Goal: Task Accomplishment & Management: Manage account settings

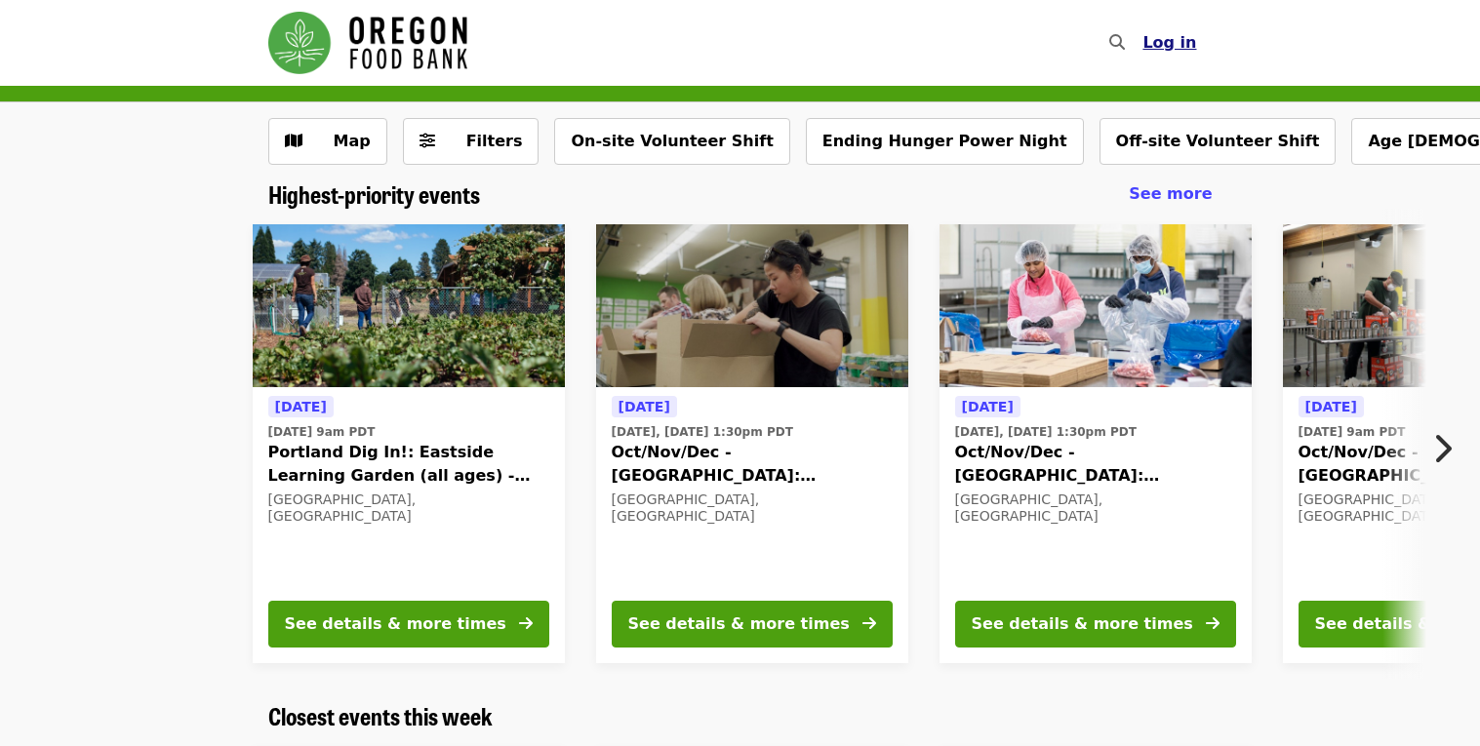
click at [1182, 33] on span "Log in" at bounding box center [1170, 42] width 54 height 19
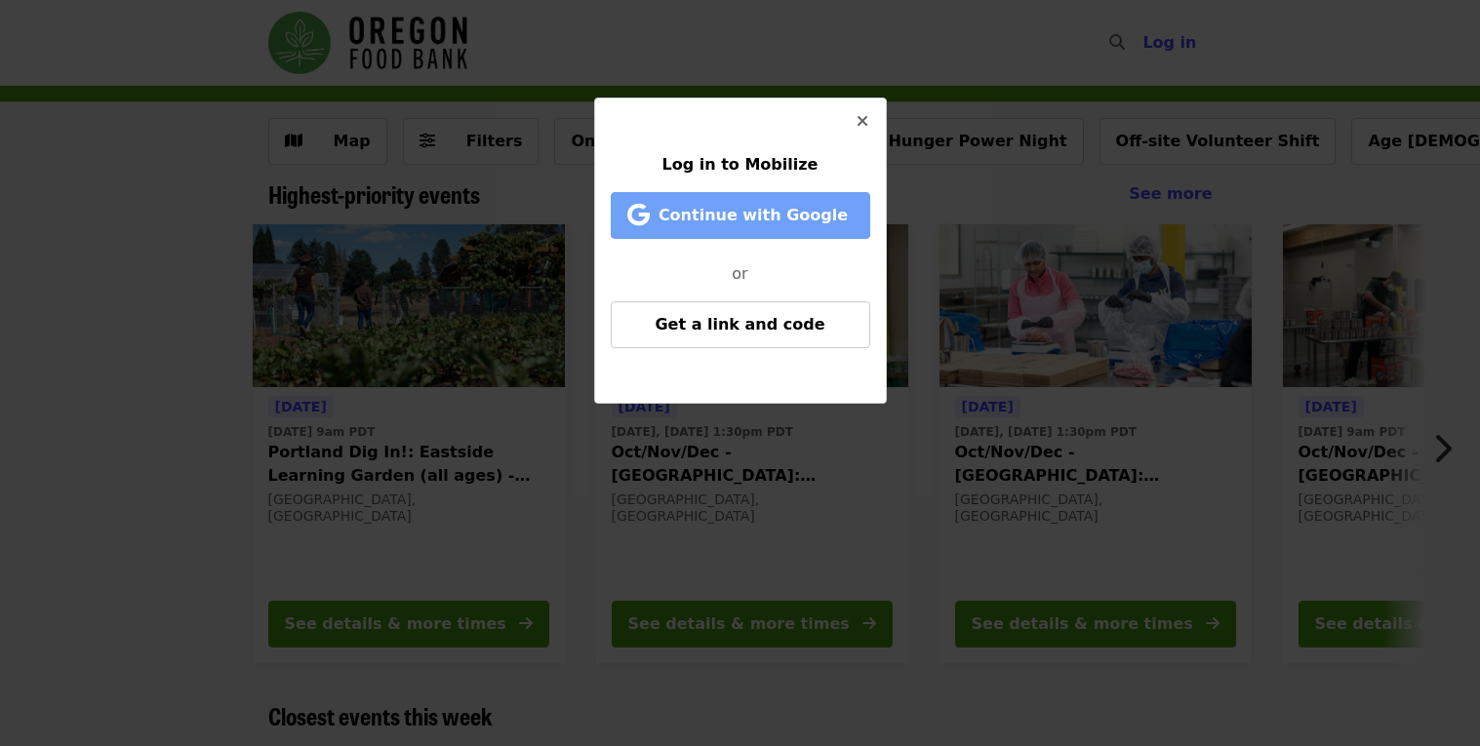
click at [744, 220] on span "Continue with Google" at bounding box center [753, 215] width 189 height 19
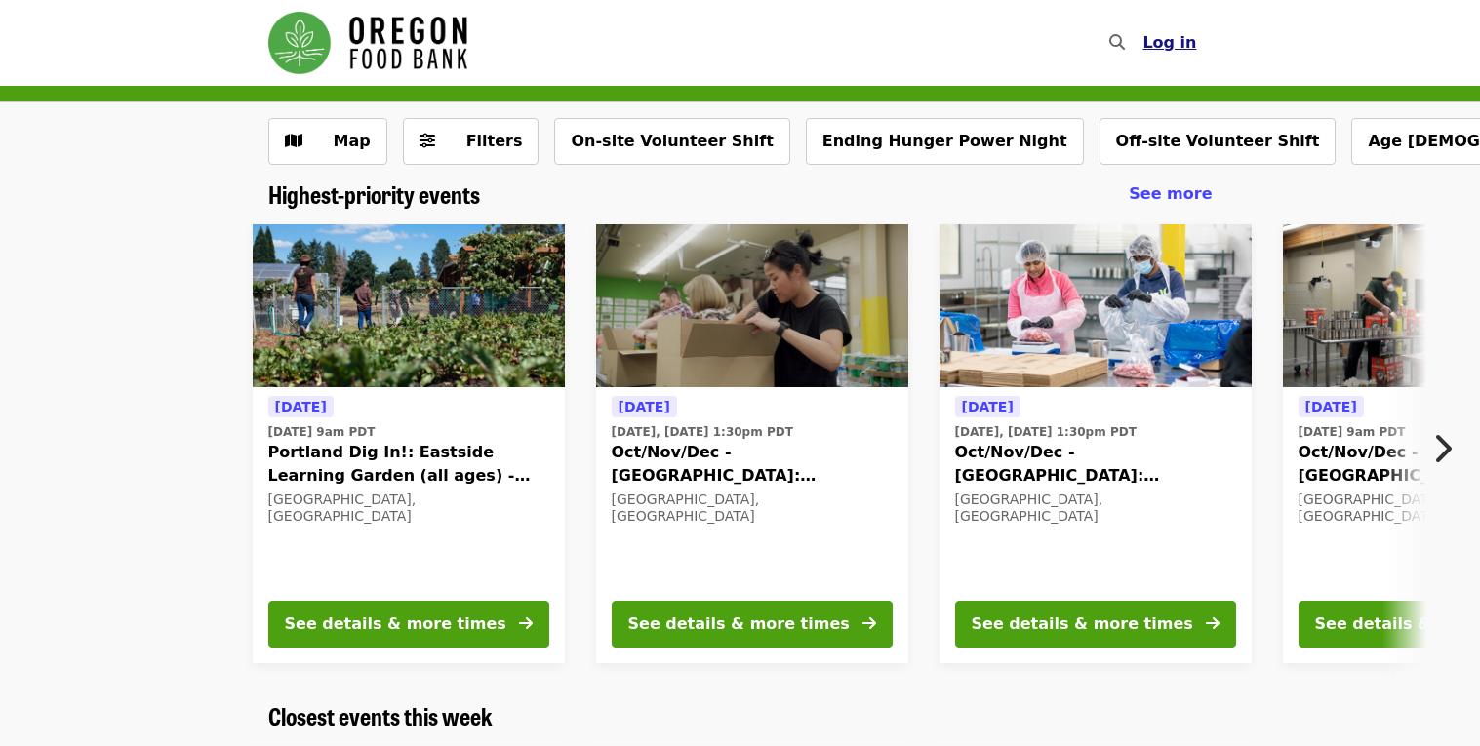
click at [1167, 40] on span "Log in" at bounding box center [1170, 42] width 54 height 19
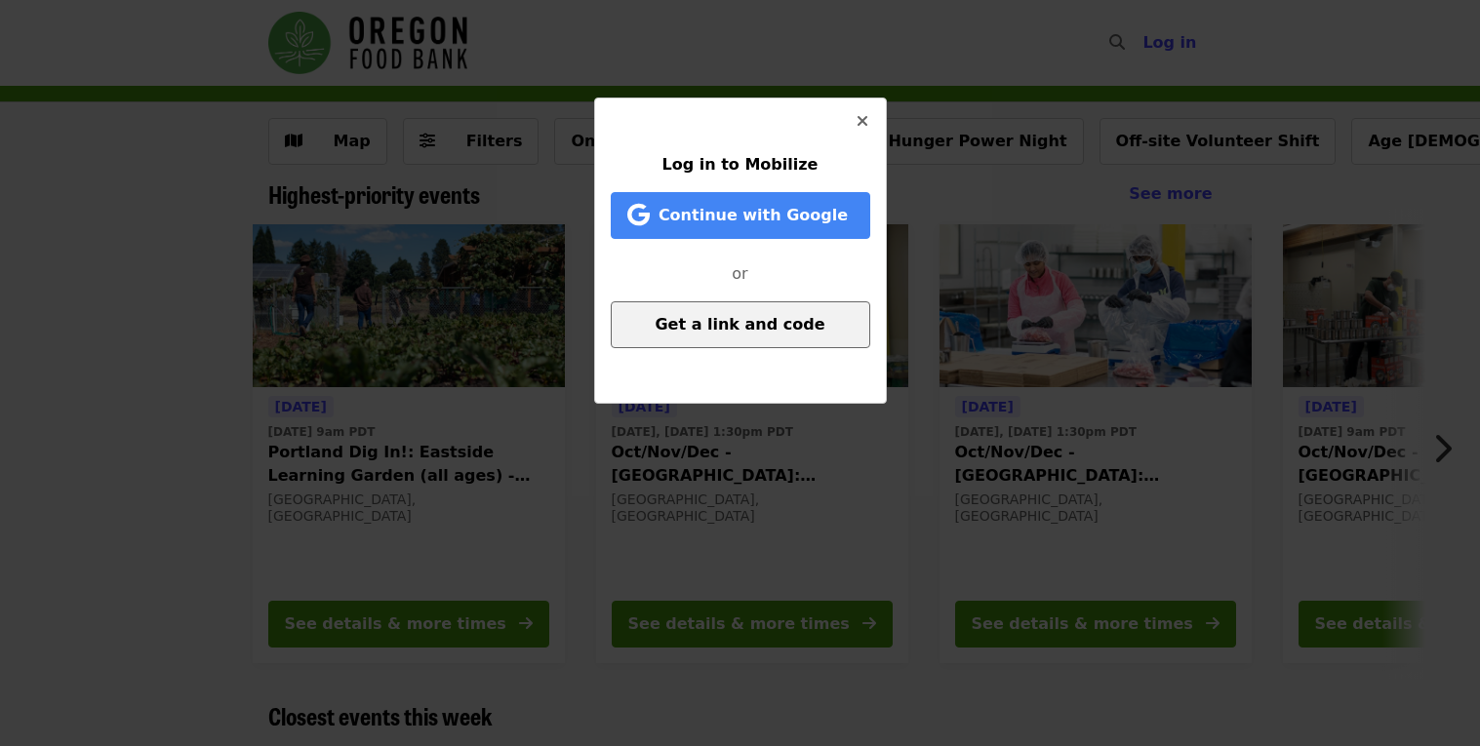
click at [747, 342] on button "Get a link and code" at bounding box center [741, 324] width 260 height 47
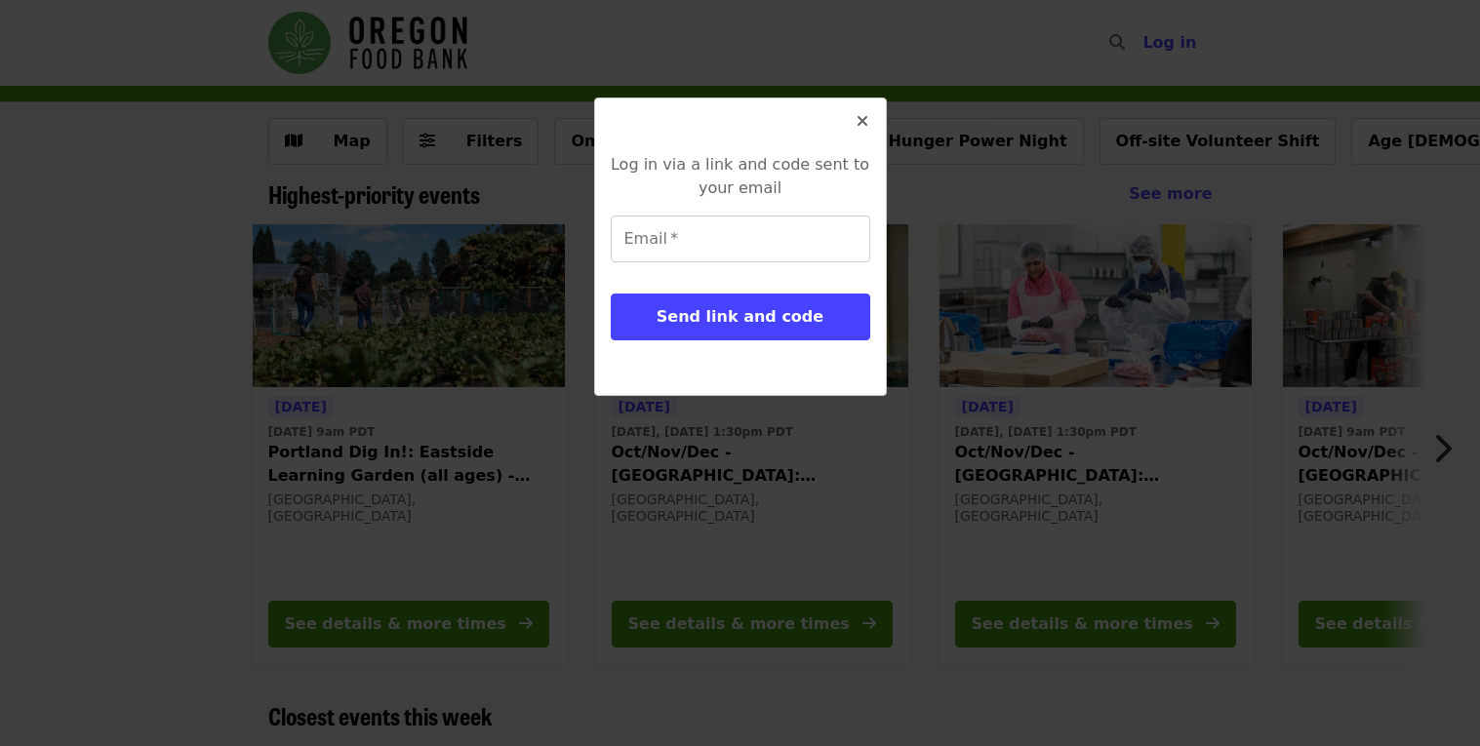
click at [866, 117] on icon "times icon" at bounding box center [863, 121] width 12 height 19
